Goal: Book appointment/travel/reservation

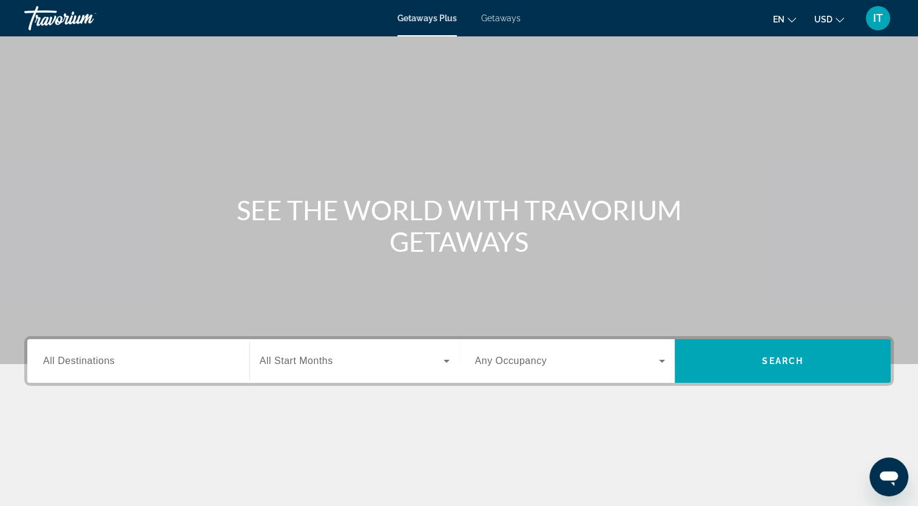
click at [198, 350] on div "Search widget" at bounding box center [138, 361] width 191 height 35
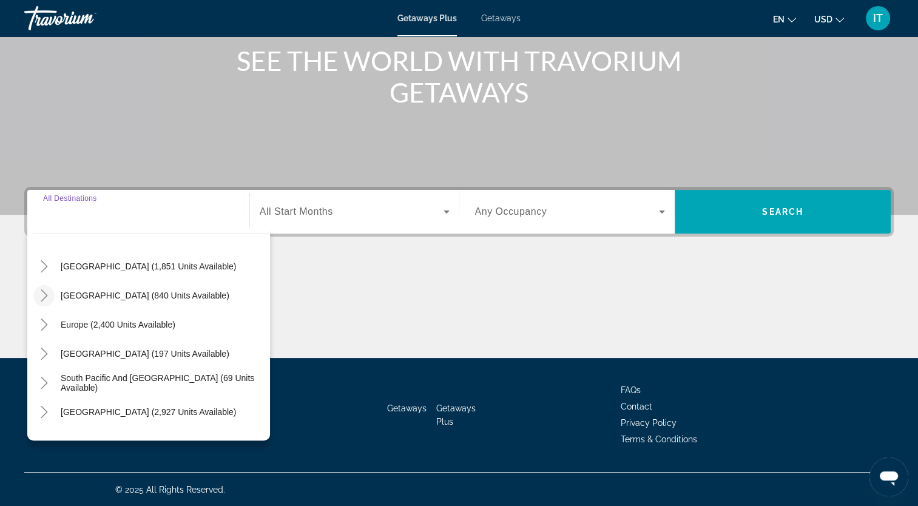
scroll to position [92, 0]
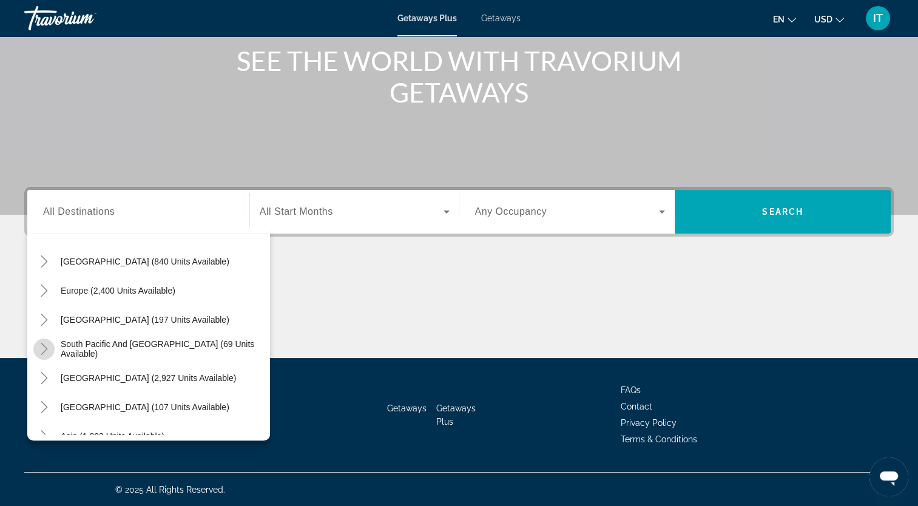
click at [44, 351] on icon "Toggle South Pacific and Oceania (69 units available)" at bounding box center [44, 349] width 7 height 12
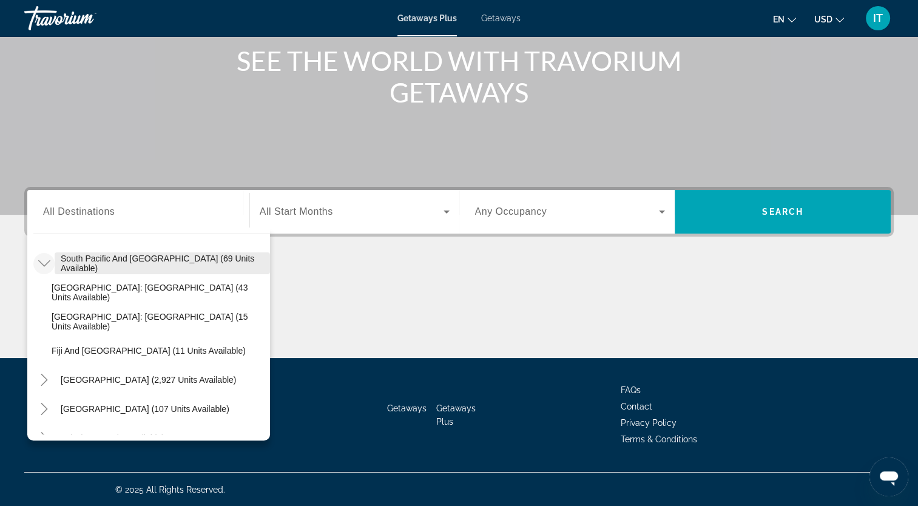
scroll to position [238, 0]
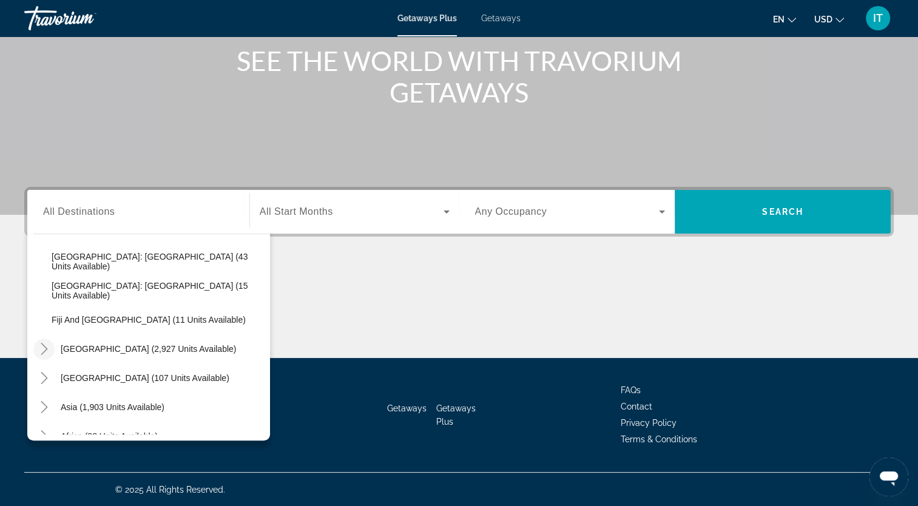
click at [46, 346] on icon "Toggle South America (2,927 units available)" at bounding box center [44, 349] width 12 height 12
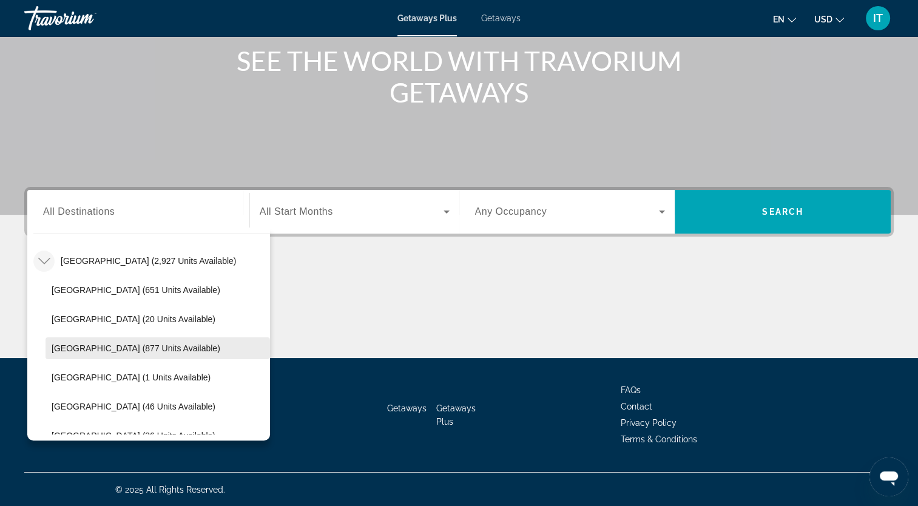
click at [83, 345] on span "[GEOGRAPHIC_DATA] (877 units available)" at bounding box center [136, 348] width 169 height 10
type input "**********"
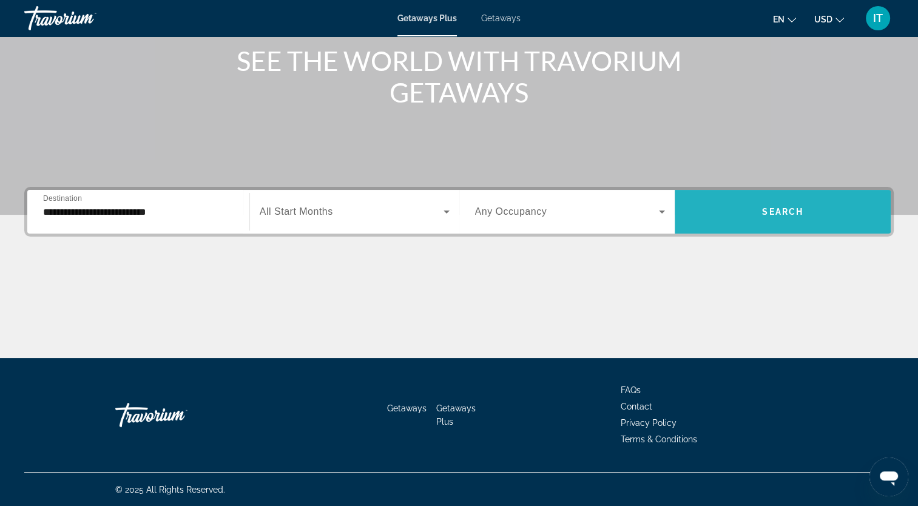
click at [756, 218] on span "Search widget" at bounding box center [783, 211] width 216 height 29
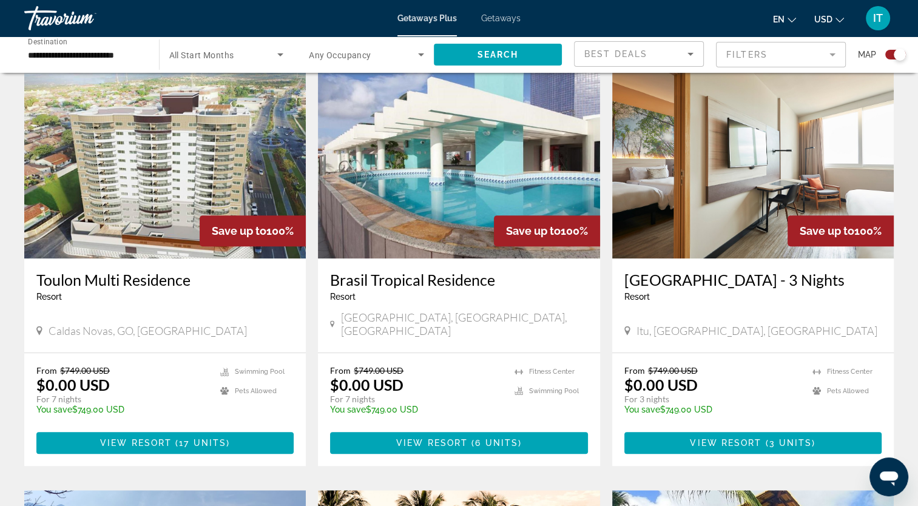
scroll to position [417, 0]
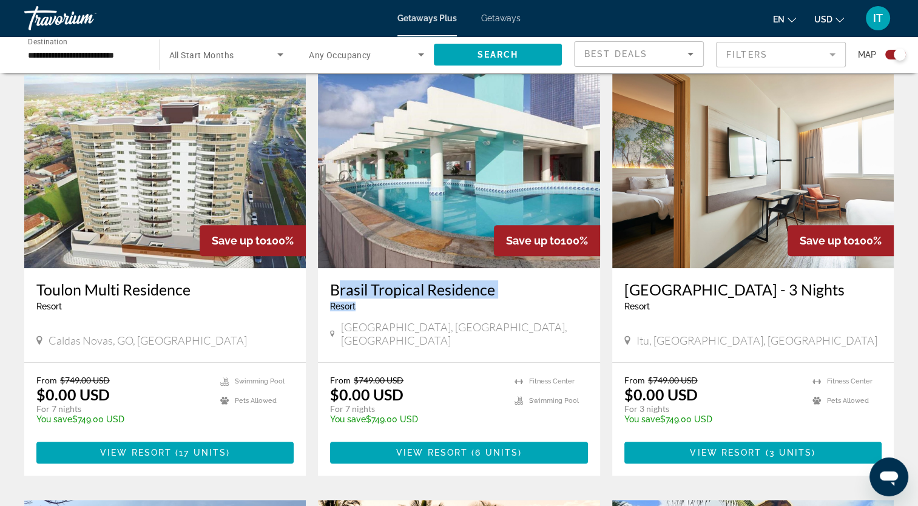
drag, startPoint x: 386, startPoint y: 307, endPoint x: 332, endPoint y: 290, distance: 56.6
click at [332, 290] on div "[GEOGRAPHIC_DATA] - This is an adults only resort" at bounding box center [458, 300] width 257 height 40
drag, startPoint x: 332, startPoint y: 290, endPoint x: 346, endPoint y: 292, distance: 14.1
copy div "[GEOGRAPHIC_DATA]"
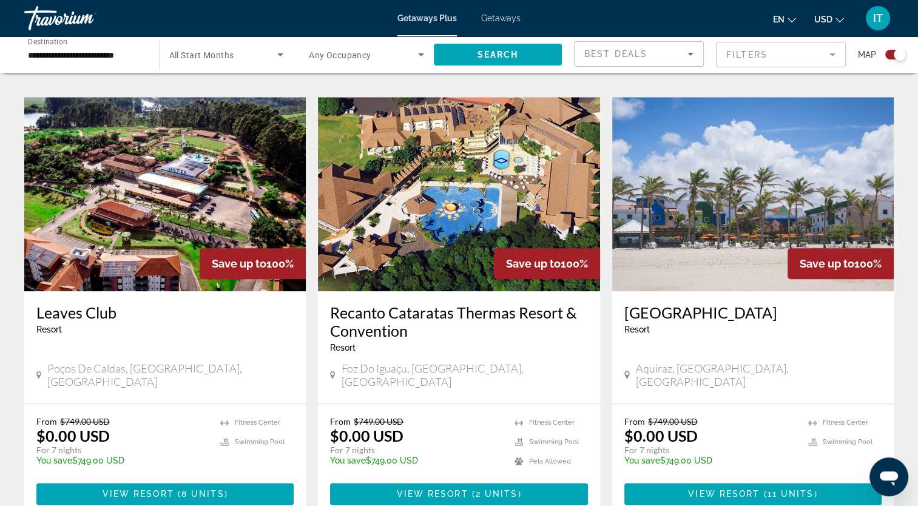
scroll to position [1249, 0]
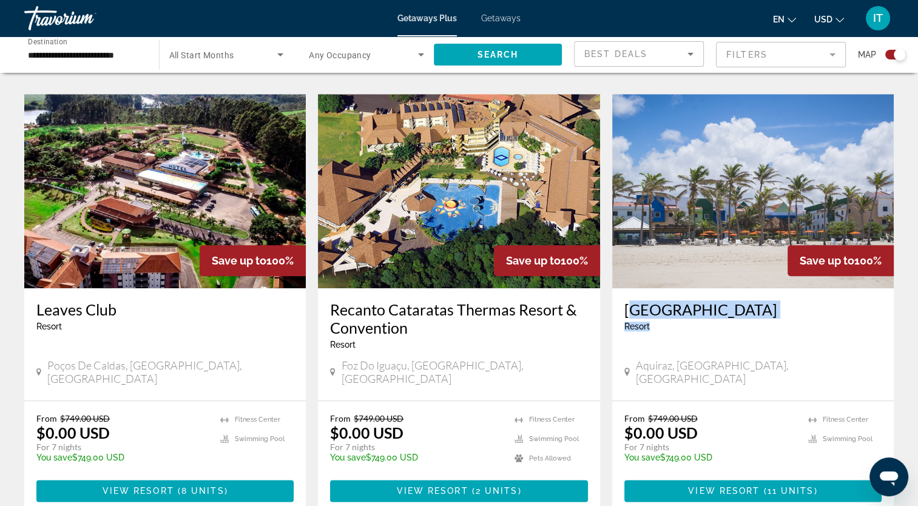
drag, startPoint x: 682, startPoint y: 292, endPoint x: 625, endPoint y: 283, distance: 57.8
click at [625, 300] on div "[GEOGRAPHIC_DATA] - This is an adults only resort" at bounding box center [752, 320] width 257 height 40
copy div "[GEOGRAPHIC_DATA]"
